Goal: Transaction & Acquisition: Purchase product/service

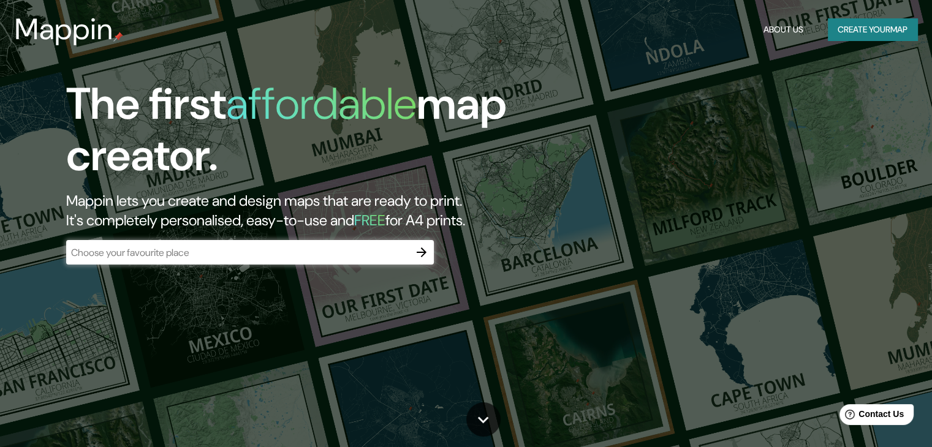
click at [306, 260] on div "​" at bounding box center [250, 252] width 368 height 25
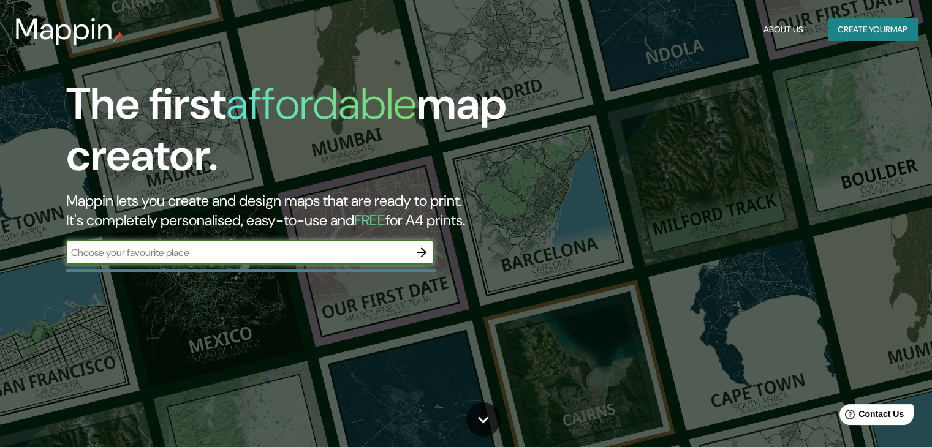
click at [306, 260] on div "​" at bounding box center [250, 252] width 368 height 25
type input "cañete"
click at [420, 249] on icon "button" at bounding box center [421, 252] width 15 height 15
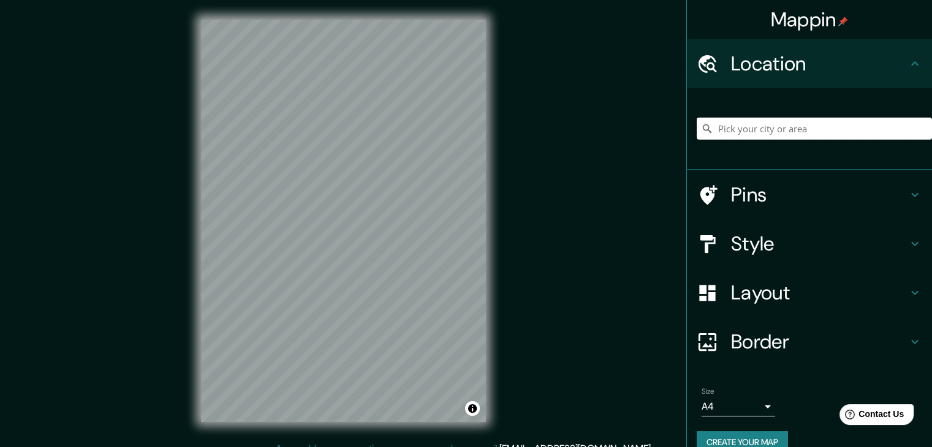
click at [738, 134] on input "Pick your city or area" at bounding box center [814, 129] width 235 height 22
click at [763, 128] on input "[GEOGRAPHIC_DATA], [GEOGRAPHIC_DATA], [GEOGRAPHIC_DATA]" at bounding box center [814, 129] width 235 height 22
drag, startPoint x: 750, startPoint y: 129, endPoint x: 914, endPoint y: 93, distance: 168.1
click at [914, 93] on div "[GEOGRAPHIC_DATA], [GEOGRAPHIC_DATA], [GEOGRAPHIC_DATA]" at bounding box center [809, 129] width 245 height 82
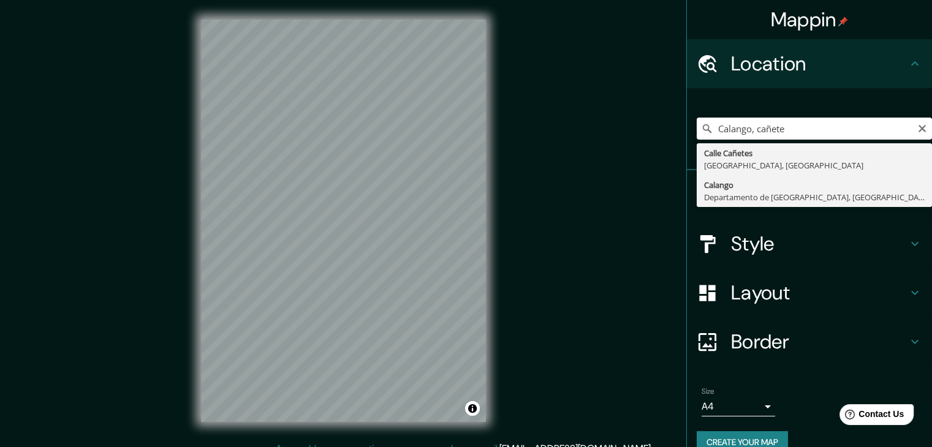
type input "[GEOGRAPHIC_DATA], [GEOGRAPHIC_DATA], [GEOGRAPHIC_DATA]"
